Goal: Task Accomplishment & Management: Use online tool/utility

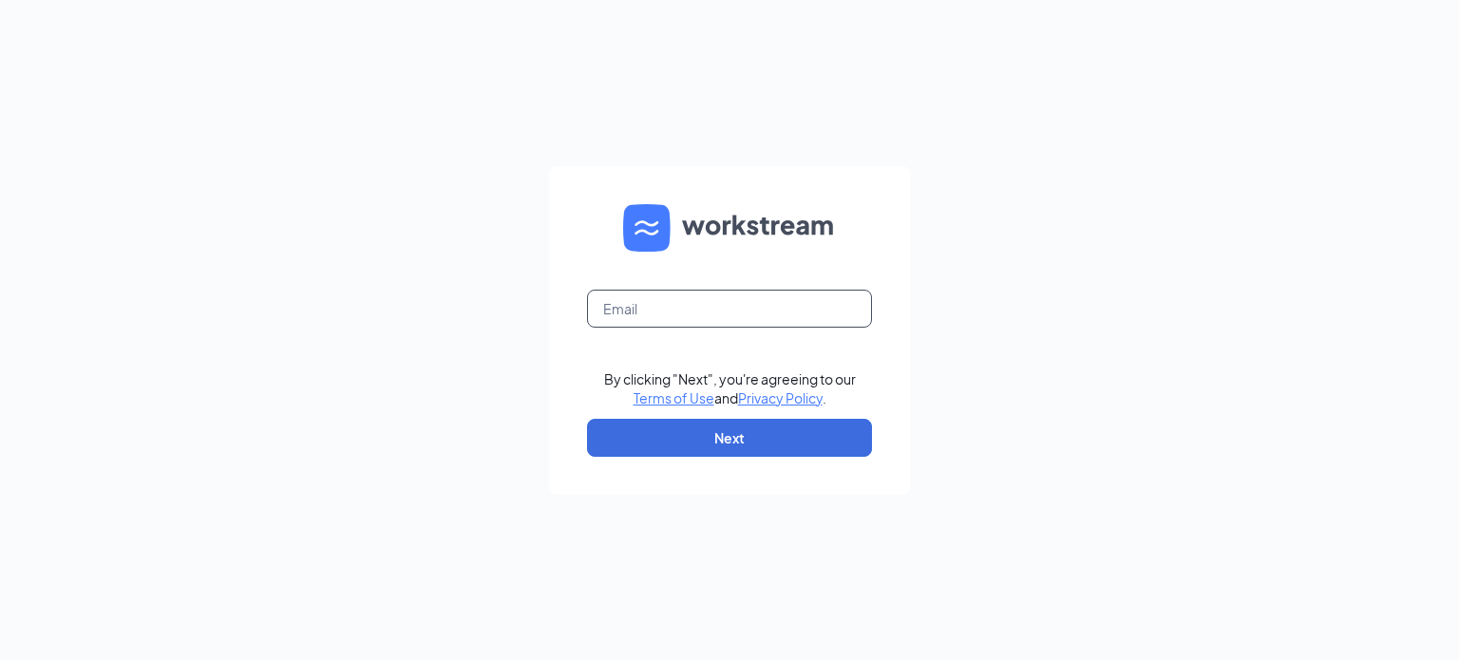
click at [708, 303] on input "text" at bounding box center [729, 309] width 285 height 38
type input "travisrich@me.com"
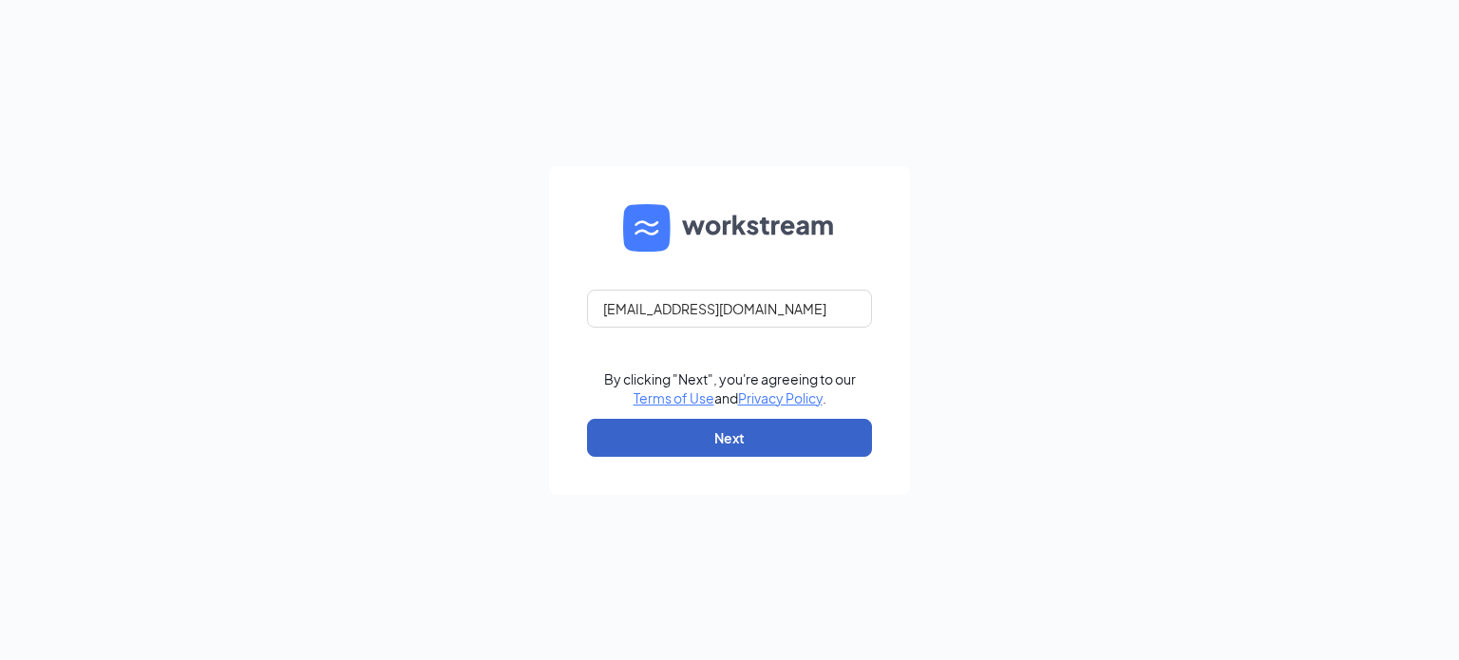
click at [718, 432] on button "Next" at bounding box center [729, 438] width 285 height 38
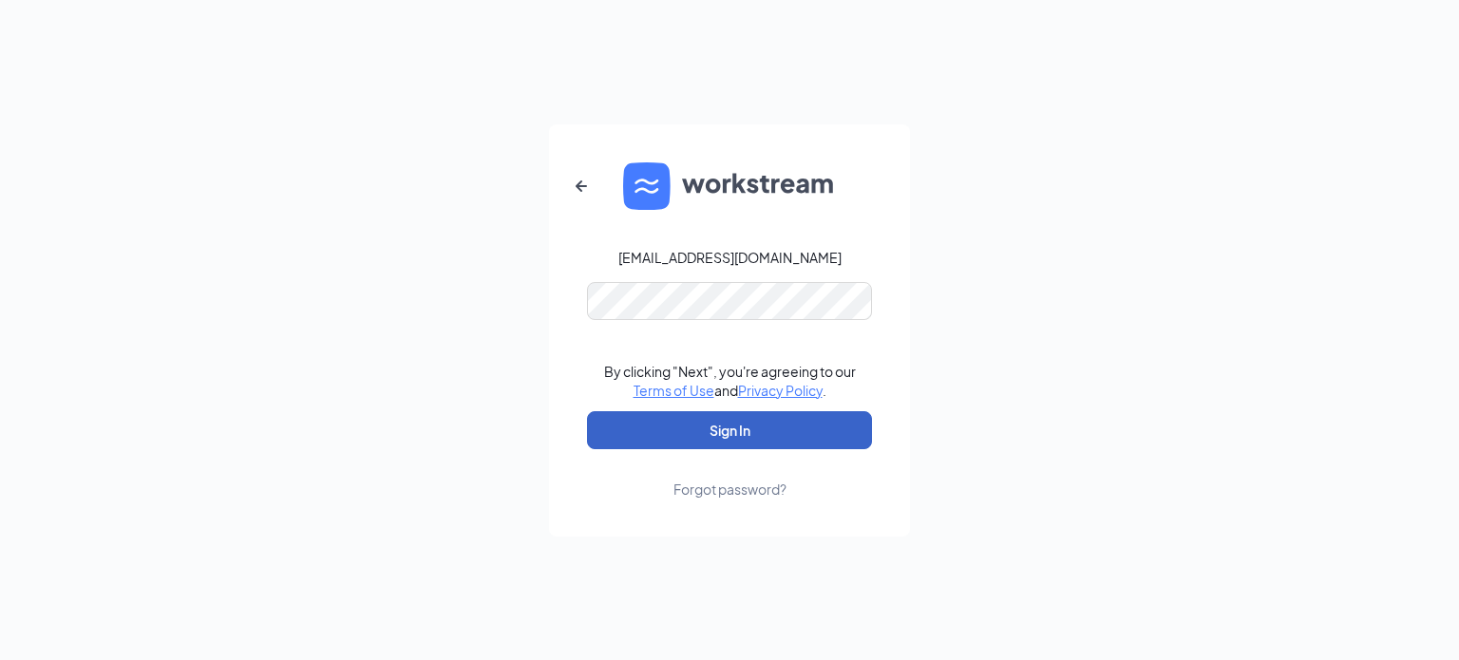
click at [775, 444] on button "Sign In" at bounding box center [729, 430] width 285 height 38
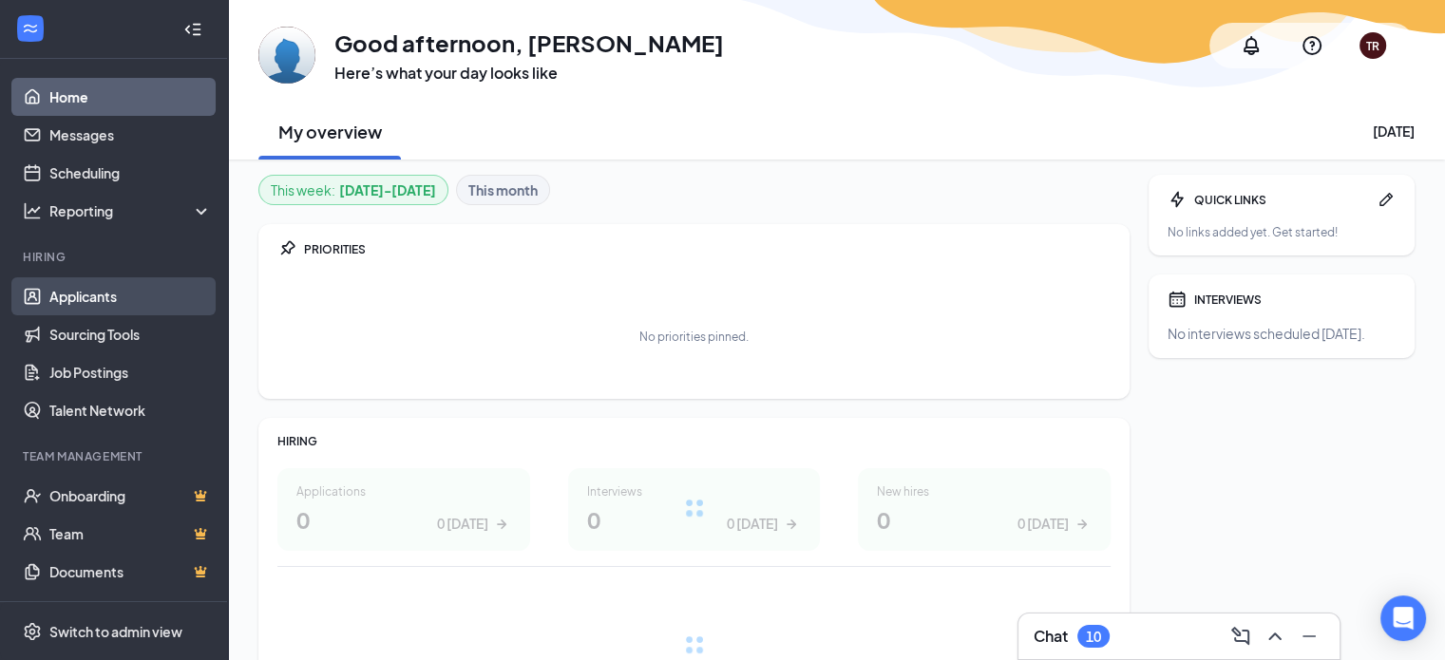
click at [160, 291] on link "Applicants" at bounding box center [130, 296] width 162 height 38
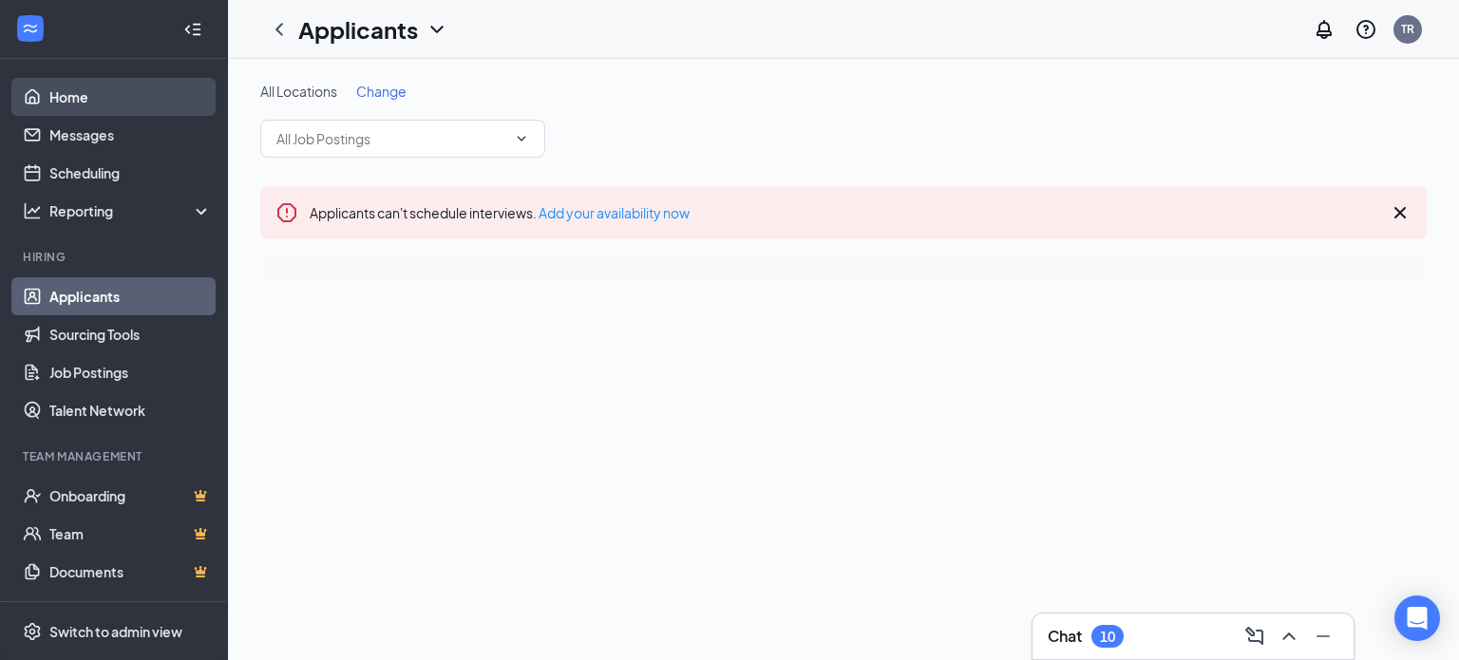
click at [85, 85] on link "Home" at bounding box center [130, 97] width 162 height 38
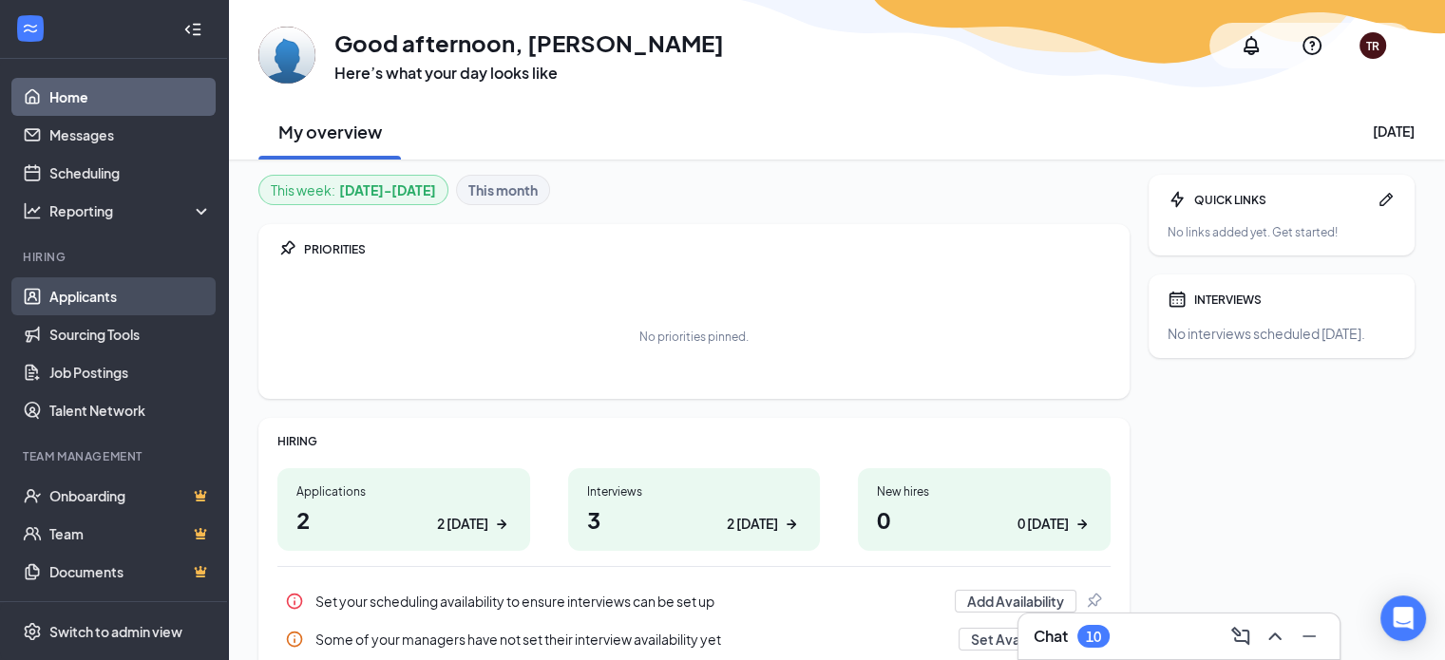
click at [123, 307] on link "Applicants" at bounding box center [130, 296] width 162 height 38
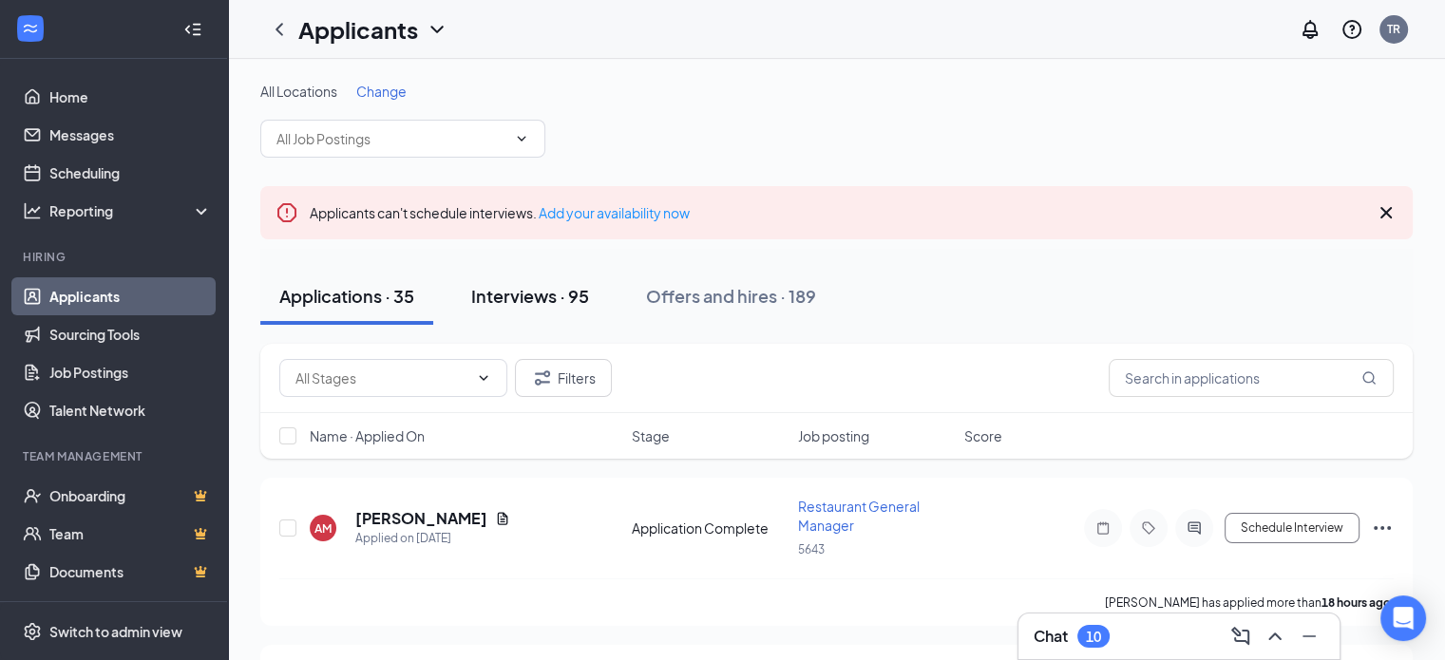
click at [527, 288] on div "Interviews · 95" at bounding box center [530, 296] width 118 height 24
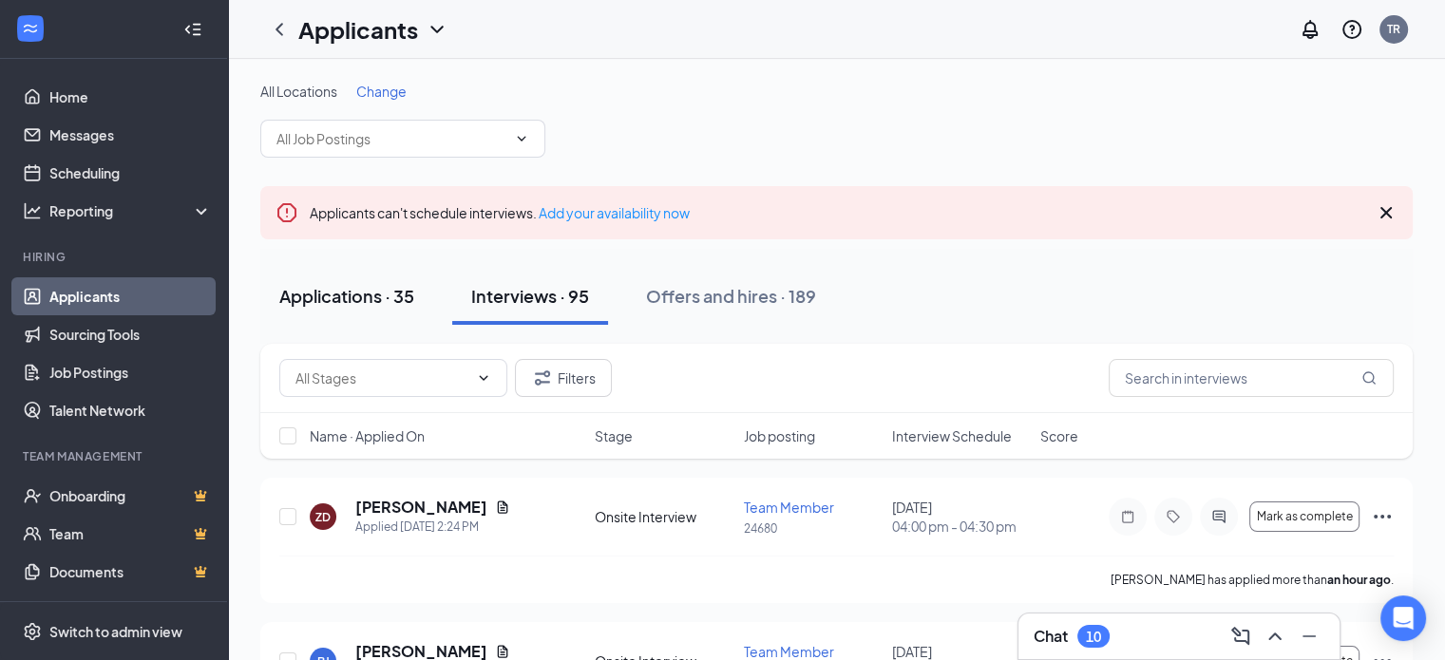
click at [345, 276] on button "Applications · 35" at bounding box center [346, 296] width 173 height 57
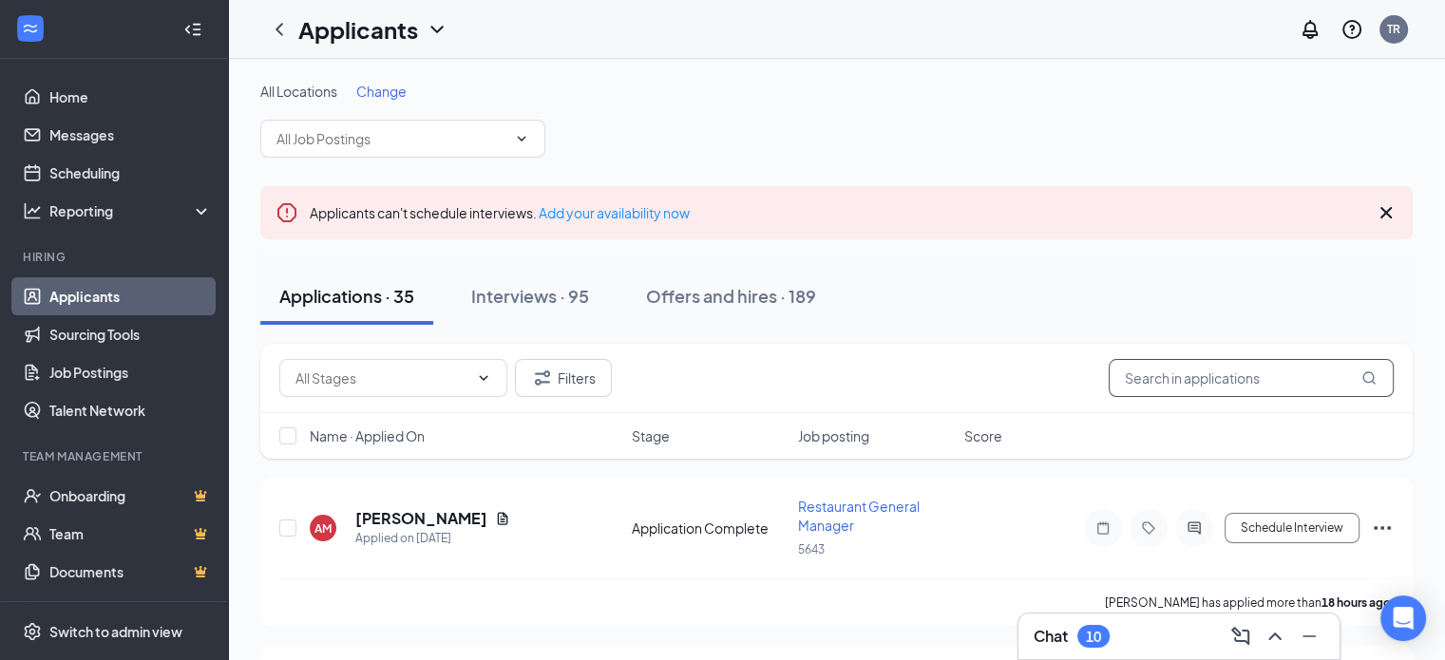
click at [1204, 369] on input "text" at bounding box center [1250, 378] width 285 height 38
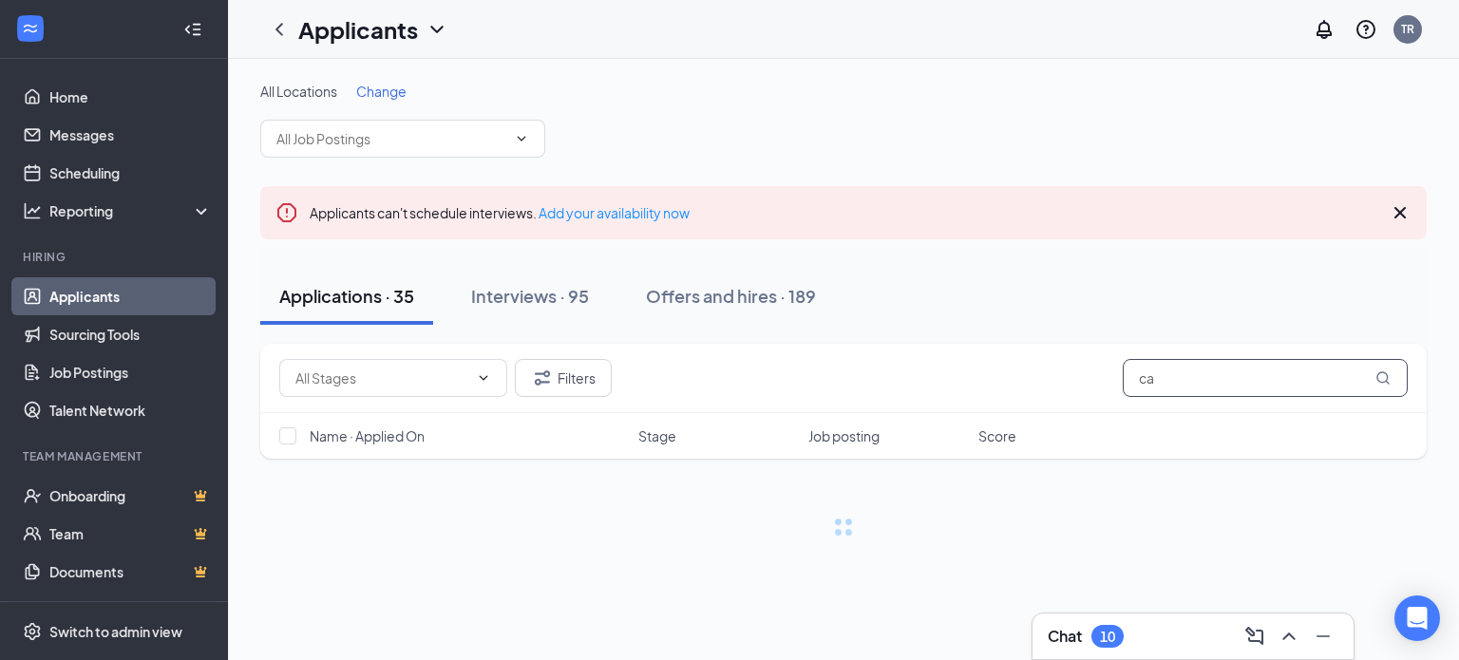
type input "c"
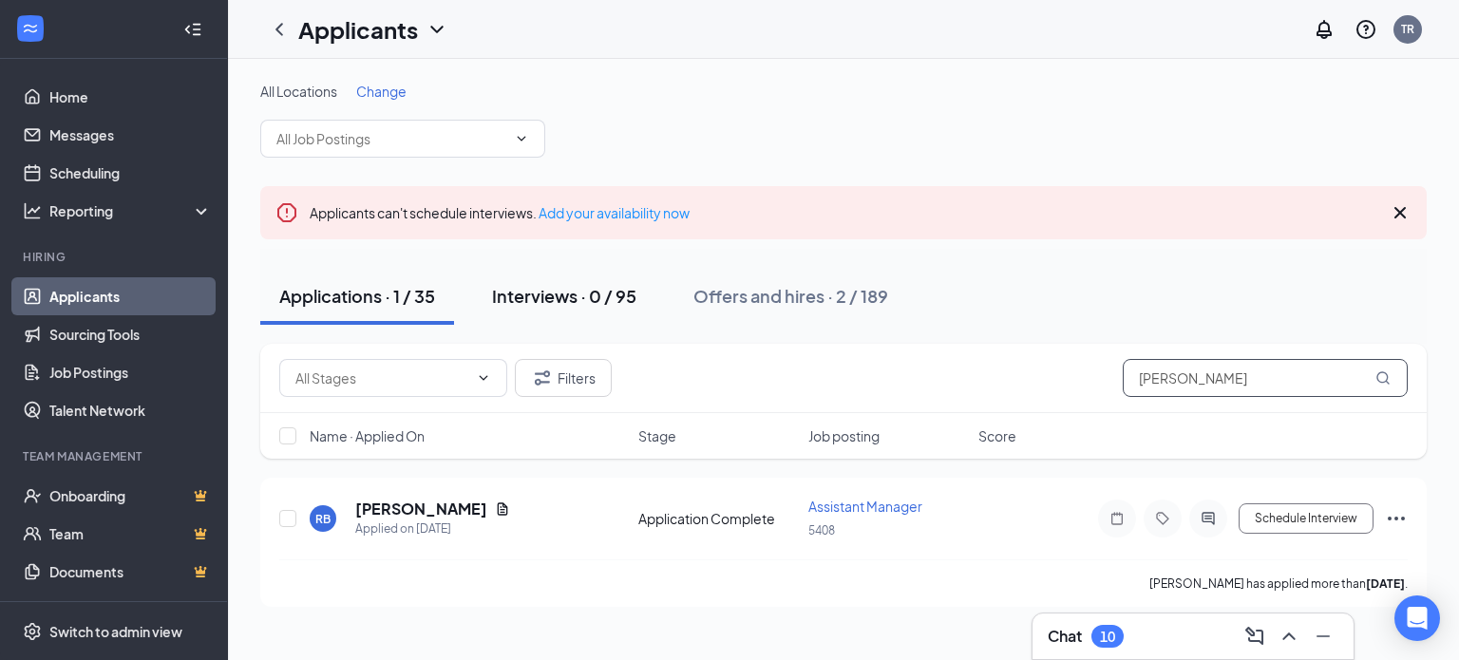
type input "[PERSON_NAME]"
click at [570, 293] on div "Interviews · 0 / 95" at bounding box center [564, 296] width 144 height 24
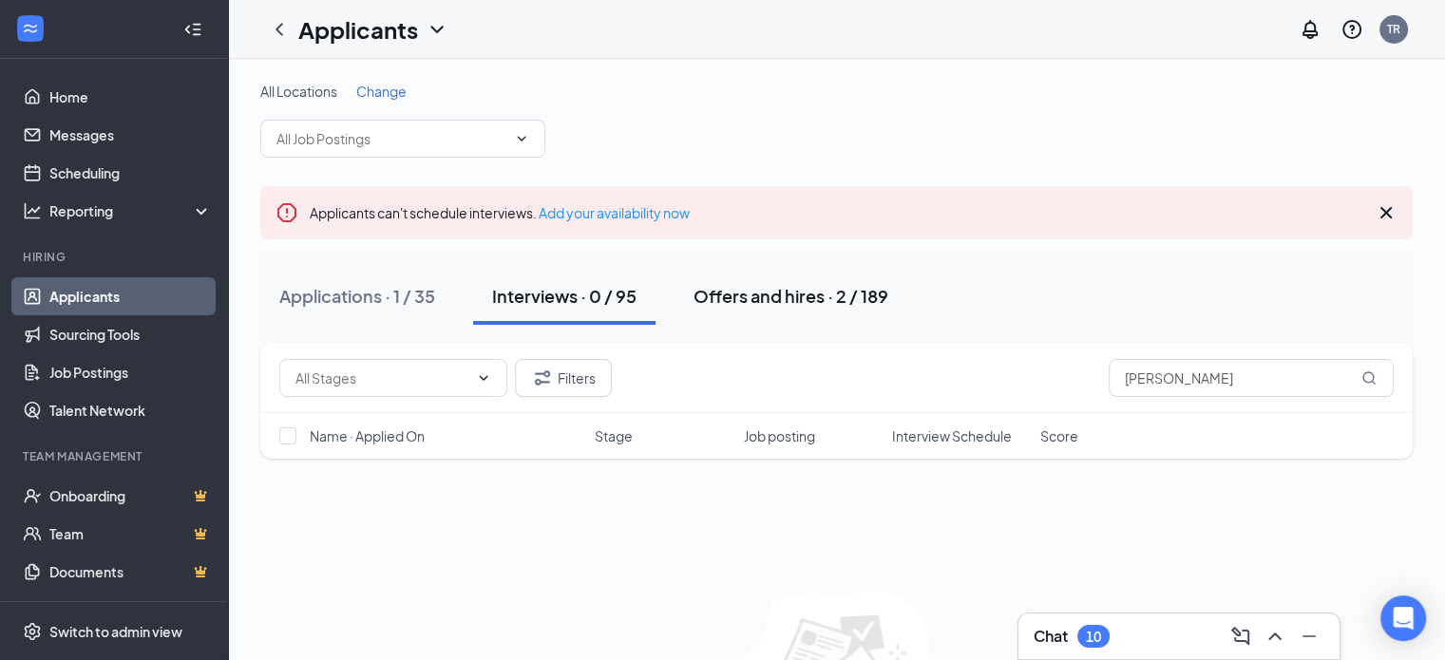
click at [748, 305] on div "Offers and hires · 2 / 189" at bounding box center [790, 296] width 195 height 24
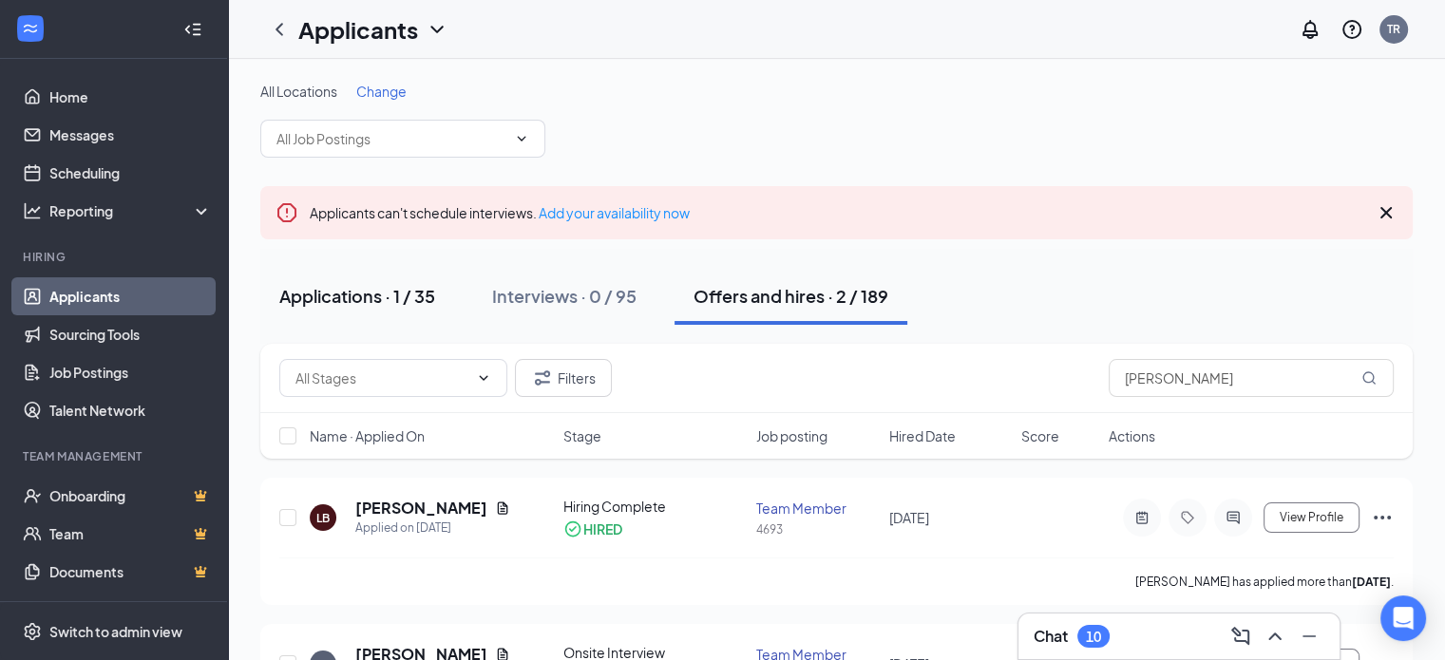
click at [293, 293] on div "Applications · 1 / 35" at bounding box center [357, 296] width 156 height 24
